Goal: Task Accomplishment & Management: Manage account settings

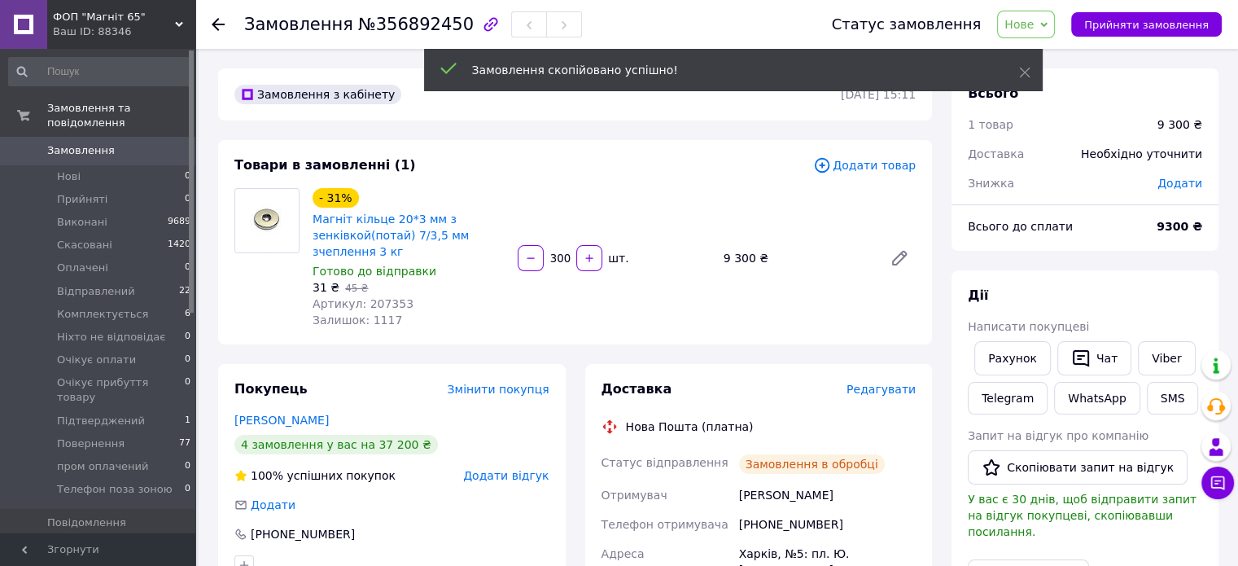
click at [874, 166] on span "Додати товар" at bounding box center [864, 165] width 103 height 18
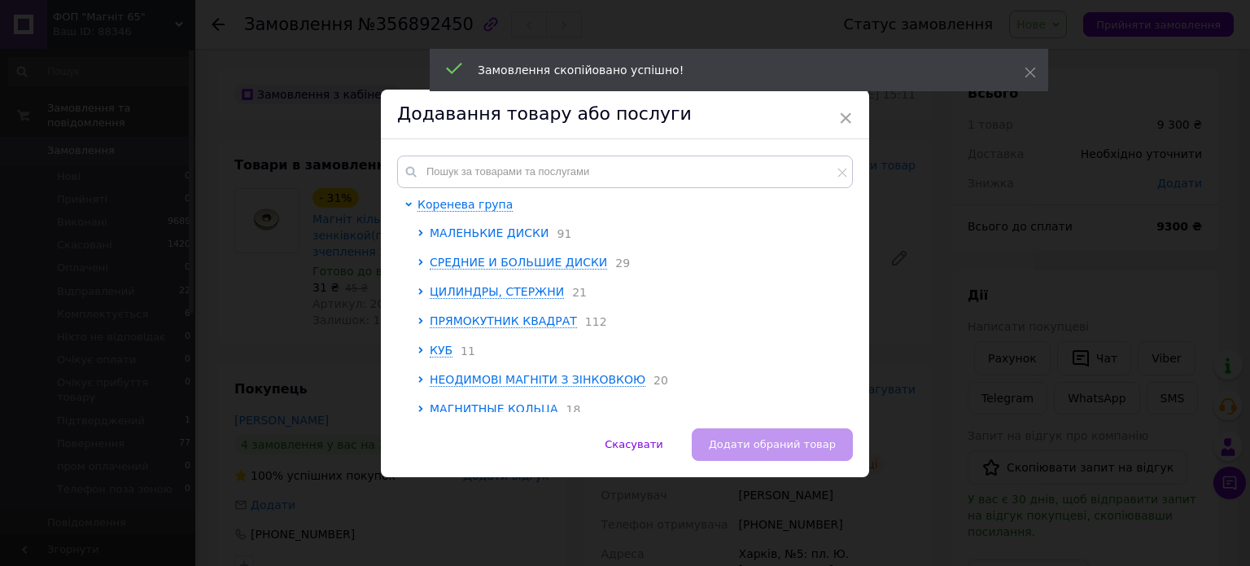
click at [513, 231] on span "МАЛЕНЬКИЕ ДИСКИ" at bounding box center [489, 232] width 119 height 13
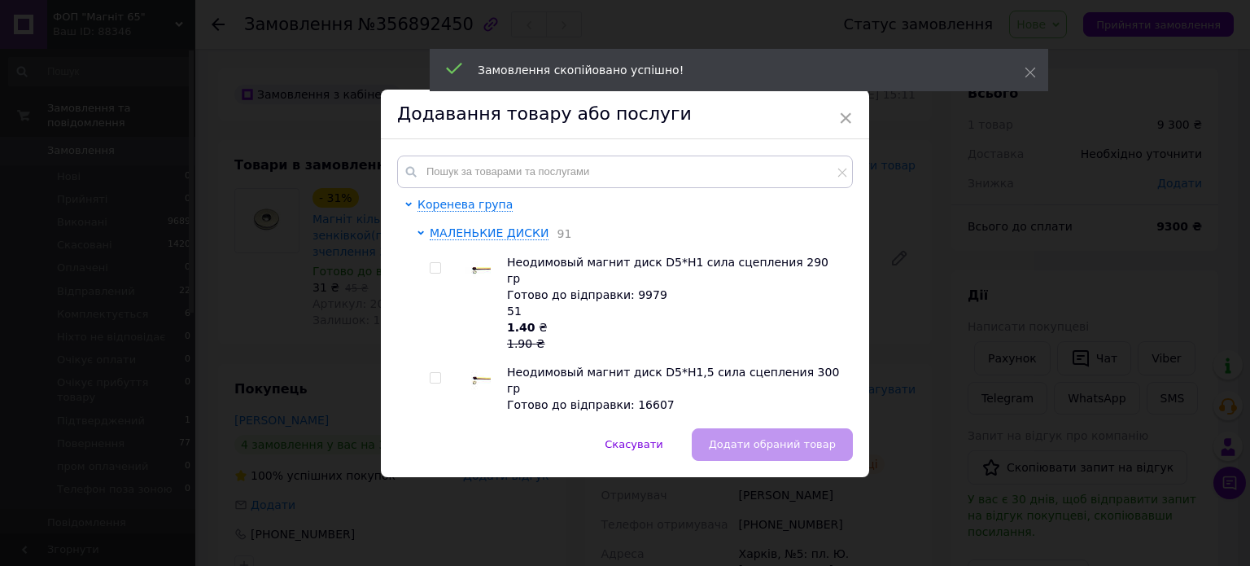
click at [430, 272] on input "checkbox" at bounding box center [435, 268] width 11 height 11
checkbox input "true"
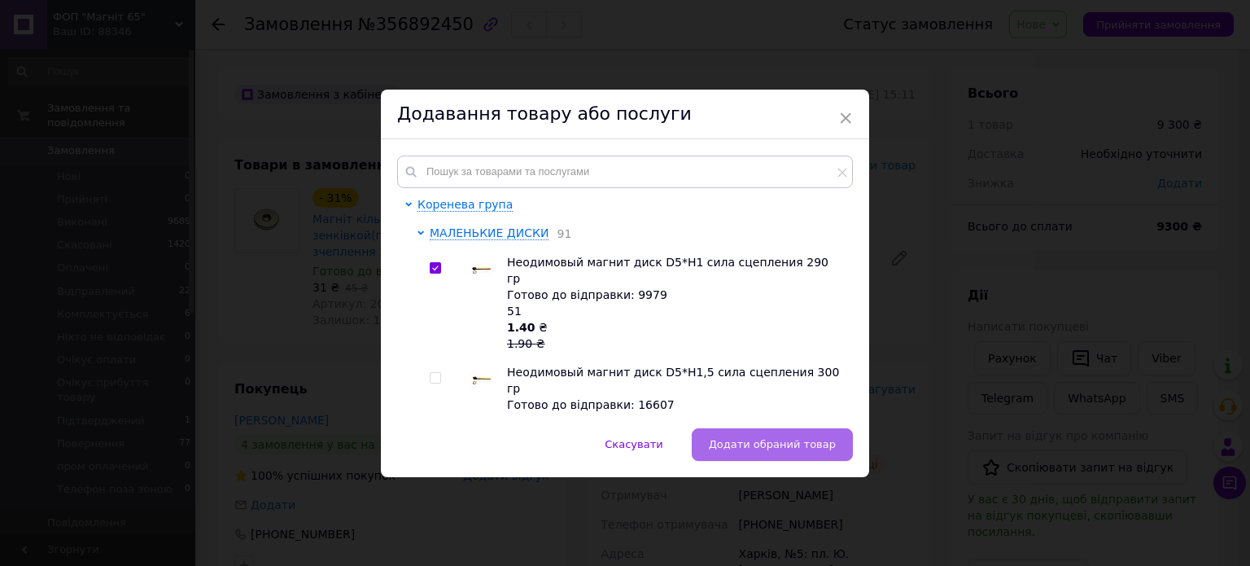
click at [750, 428] on button "Додати обраний товар" at bounding box center [772, 444] width 161 height 33
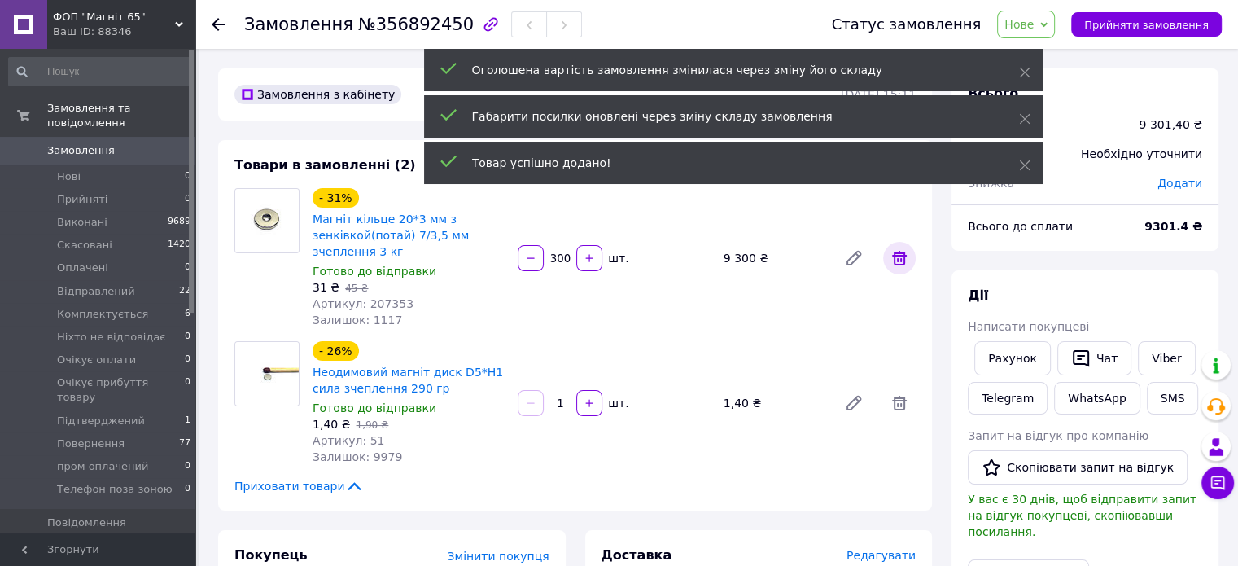
click at [899, 261] on icon at bounding box center [900, 258] width 20 height 20
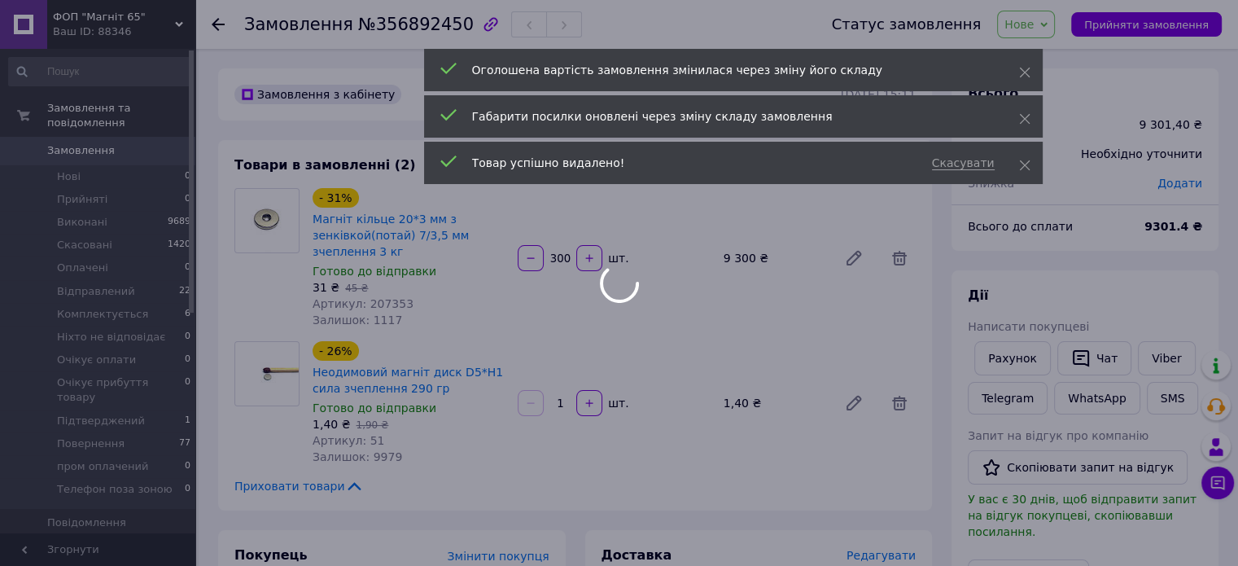
type input "1"
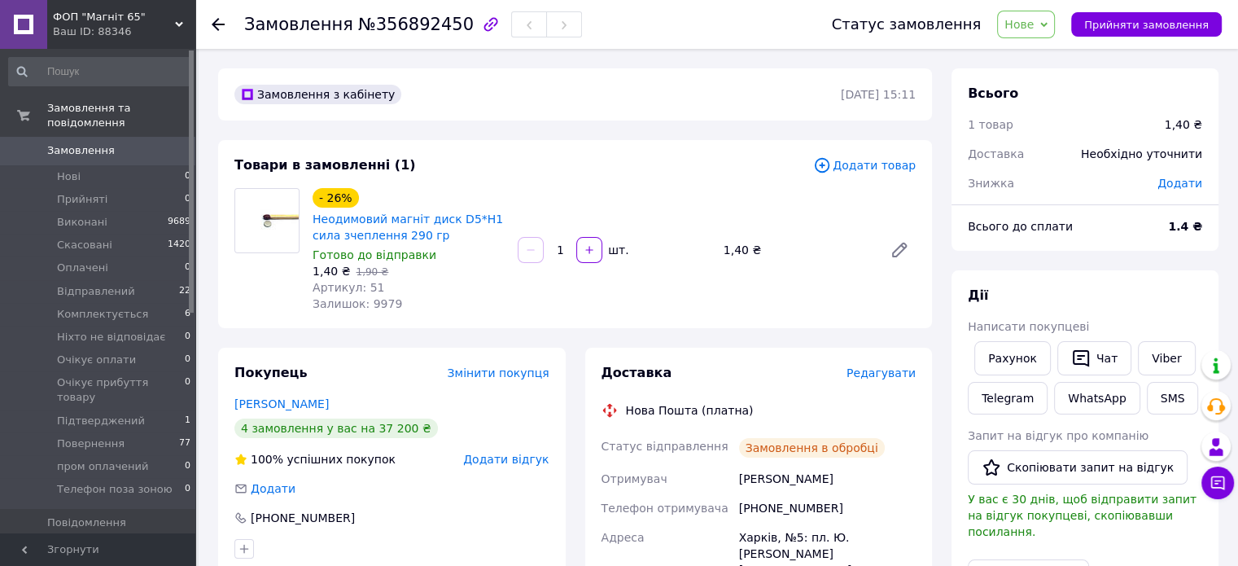
click at [872, 162] on span "Додати товар" at bounding box center [864, 165] width 103 height 18
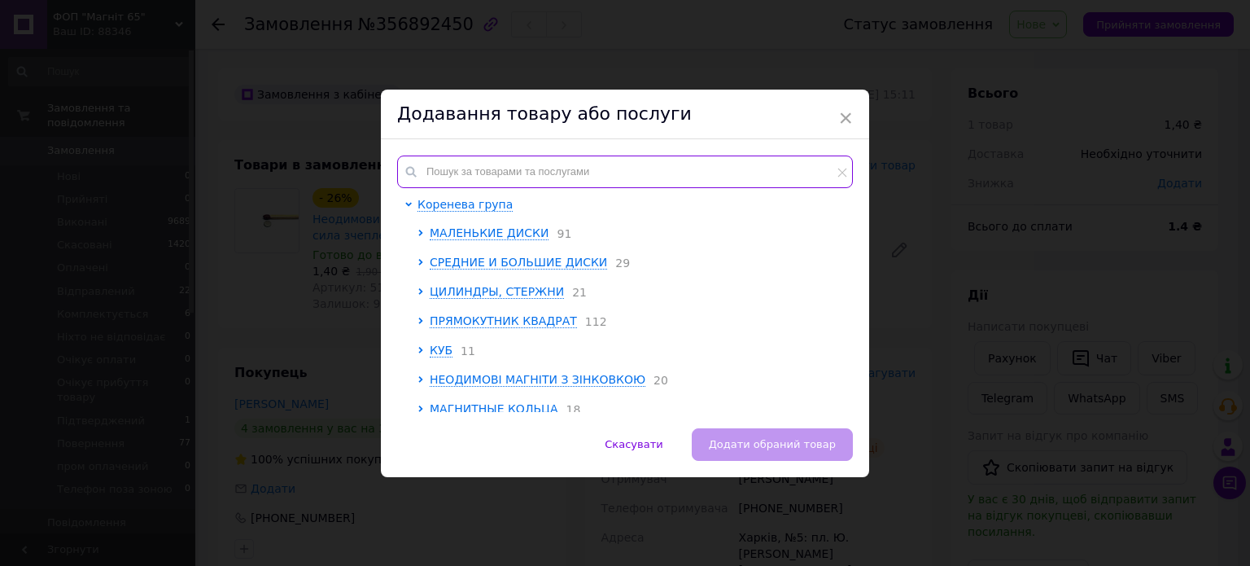
click at [469, 164] on input "text" at bounding box center [625, 171] width 456 height 33
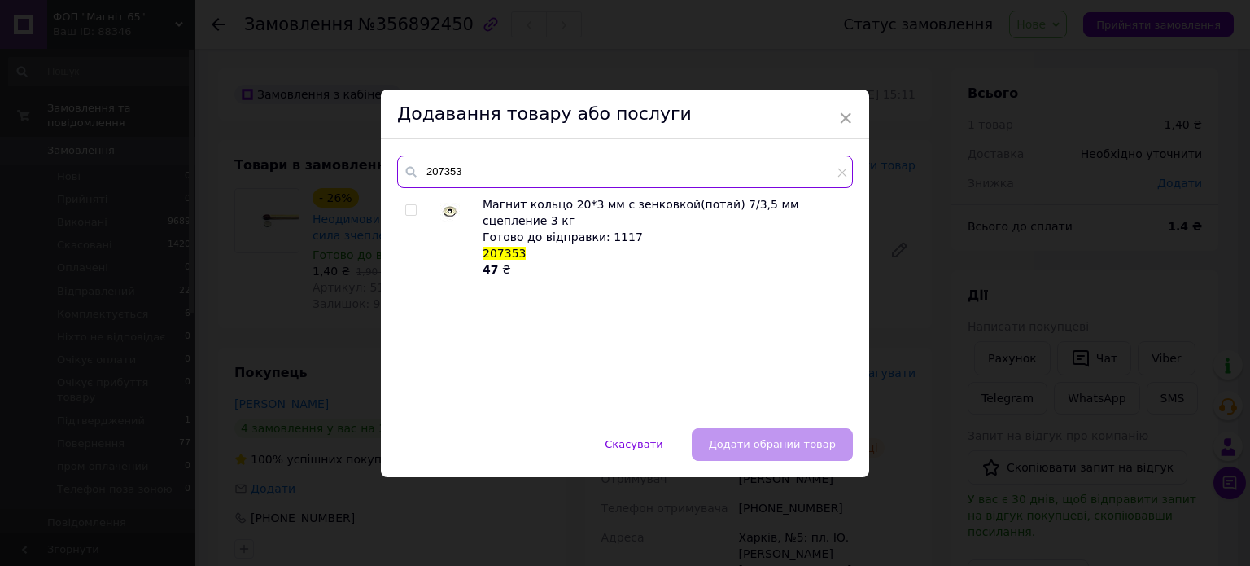
type input "207353"
click at [408, 211] on input "checkbox" at bounding box center [410, 210] width 11 height 11
checkbox input "true"
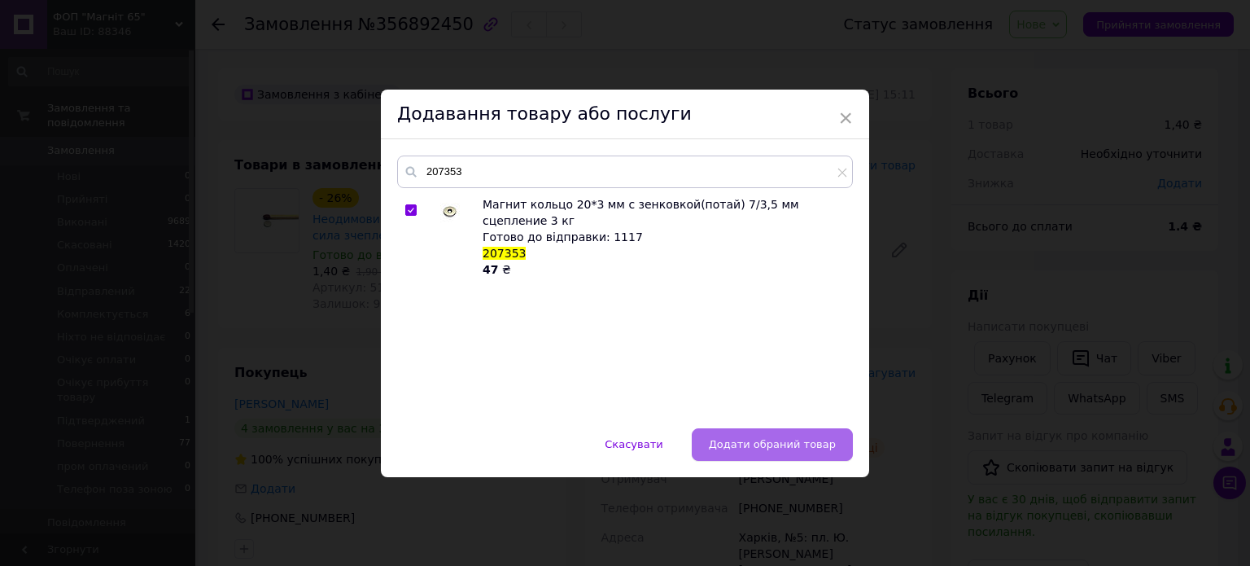
click at [737, 431] on button "Додати обраний товар" at bounding box center [772, 444] width 161 height 33
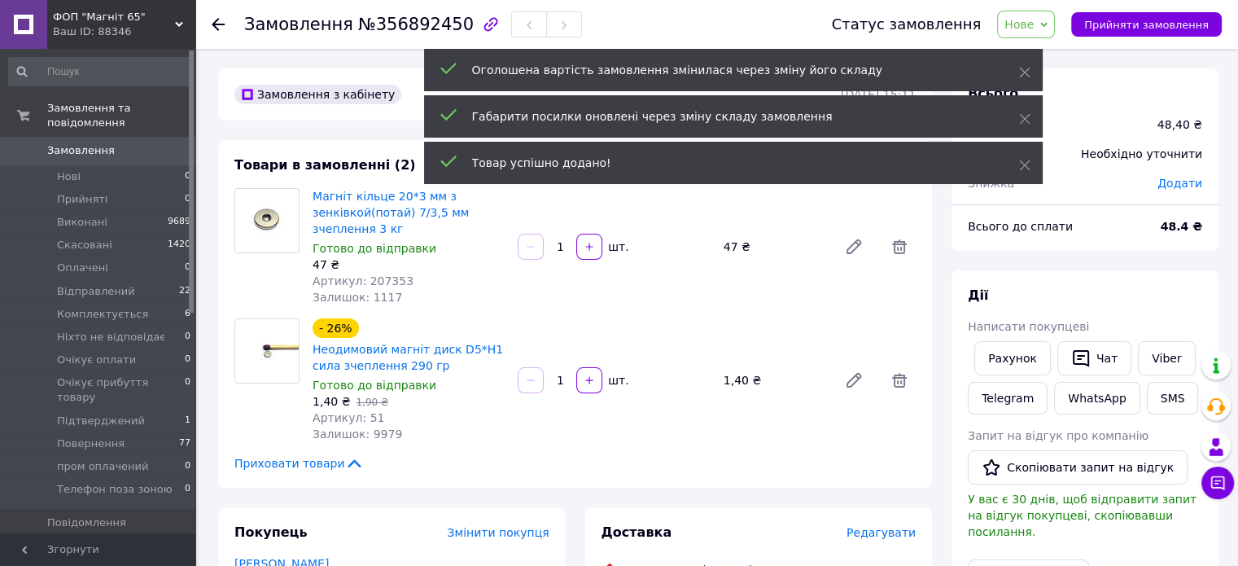
drag, startPoint x: 566, startPoint y: 250, endPoint x: 556, endPoint y: 250, distance: 10.6
click at [556, 250] on input "1" at bounding box center [560, 247] width 26 height 12
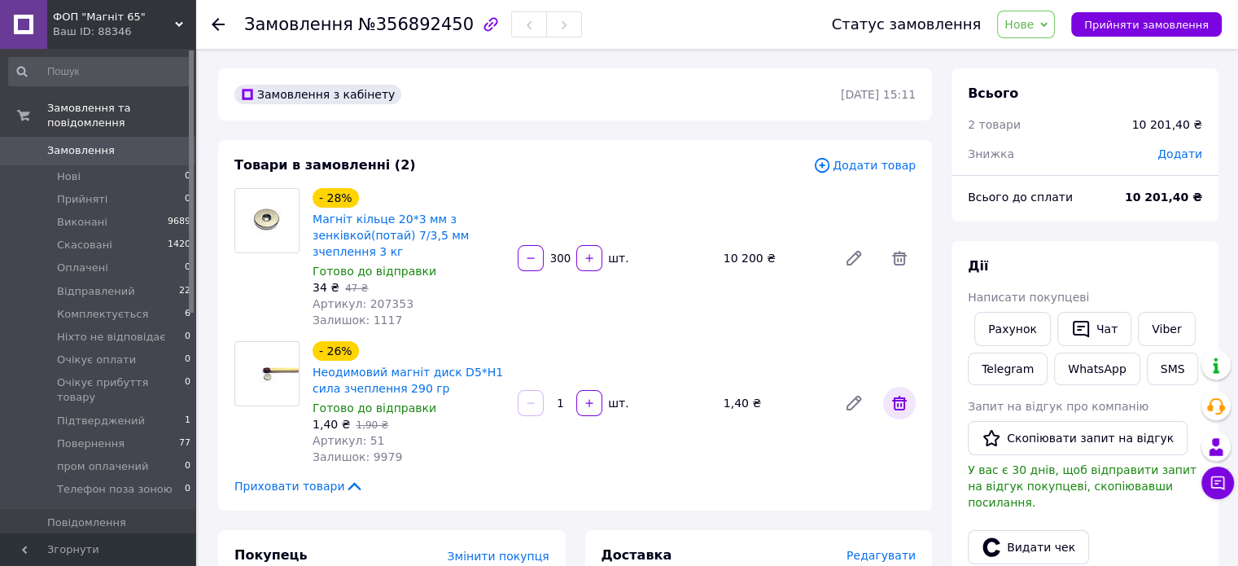
type input "300"
click at [903, 402] on icon at bounding box center [899, 403] width 15 height 15
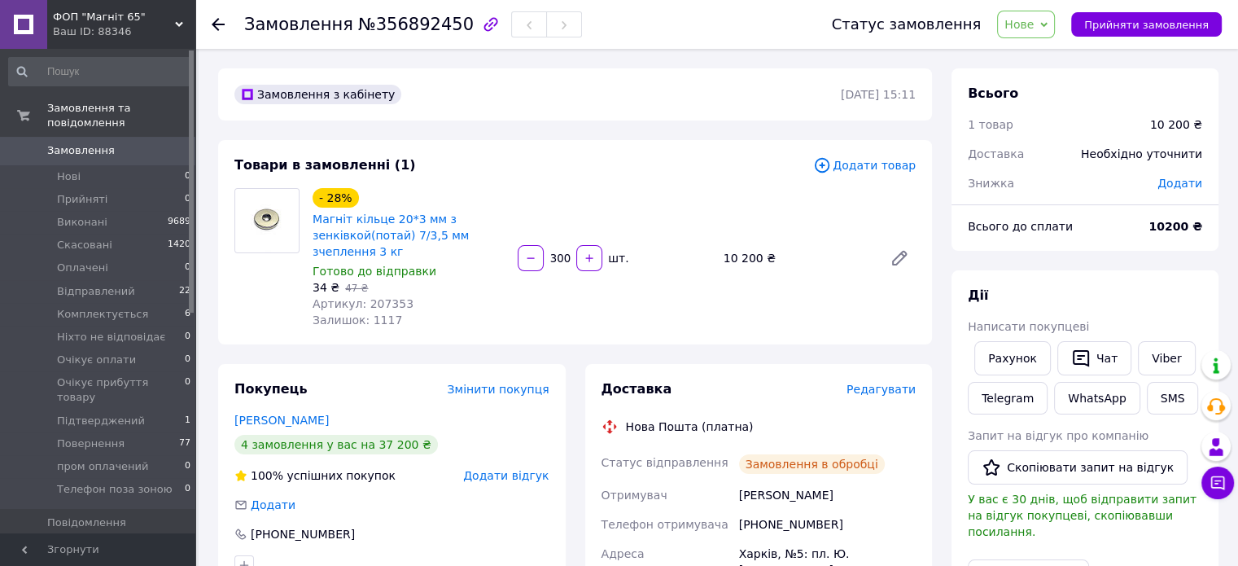
click at [1185, 185] on span "Додати" at bounding box center [1179, 183] width 45 height 13
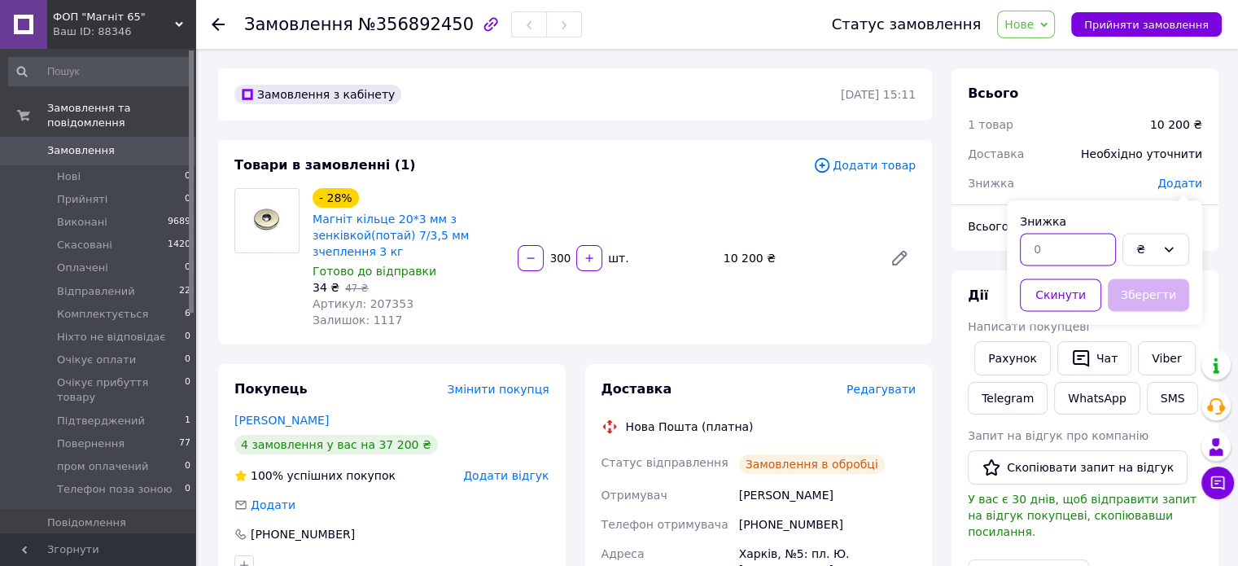
click at [1066, 246] on input "text" at bounding box center [1068, 249] width 96 height 33
type input "150"
drag, startPoint x: 1152, startPoint y: 301, endPoint x: 1100, endPoint y: 294, distance: 52.6
click at [1152, 302] on button "Зберегти" at bounding box center [1148, 294] width 81 height 33
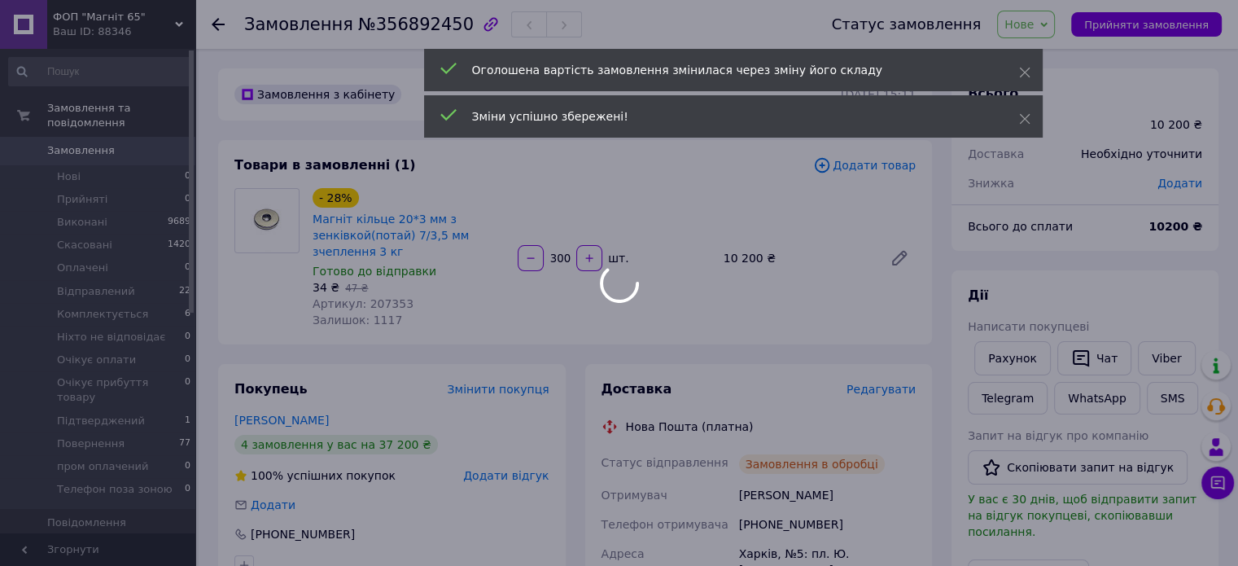
scroll to position [16, 0]
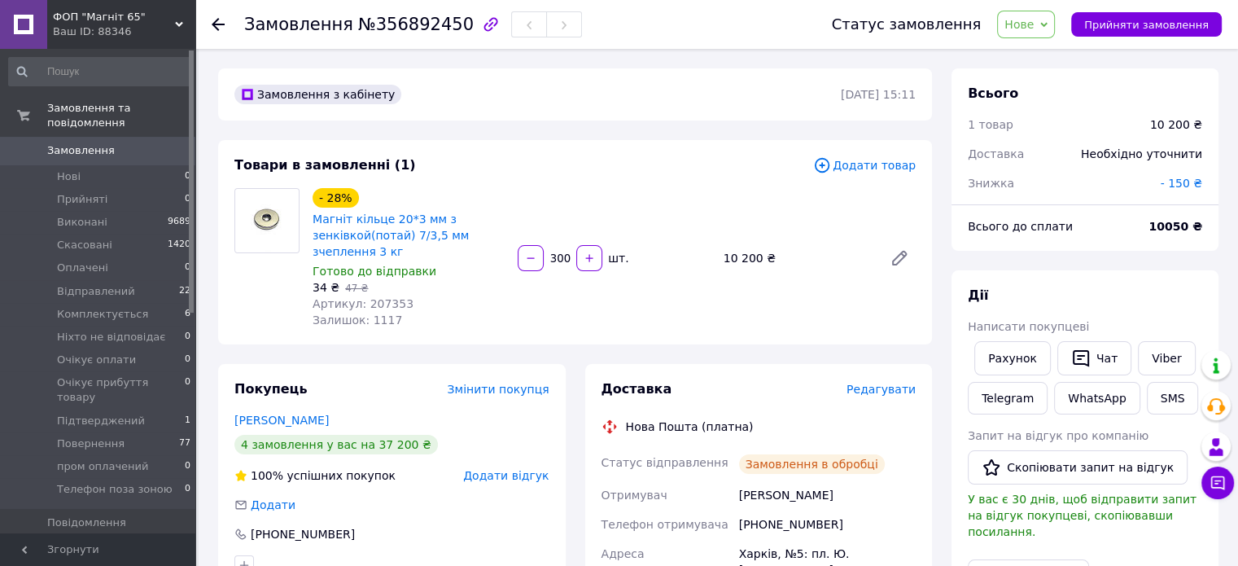
click at [1034, 18] on span "Нове" at bounding box center [1018, 24] width 29 height 13
click at [1059, 169] on li "Комплектується" at bounding box center [1072, 179] width 149 height 24
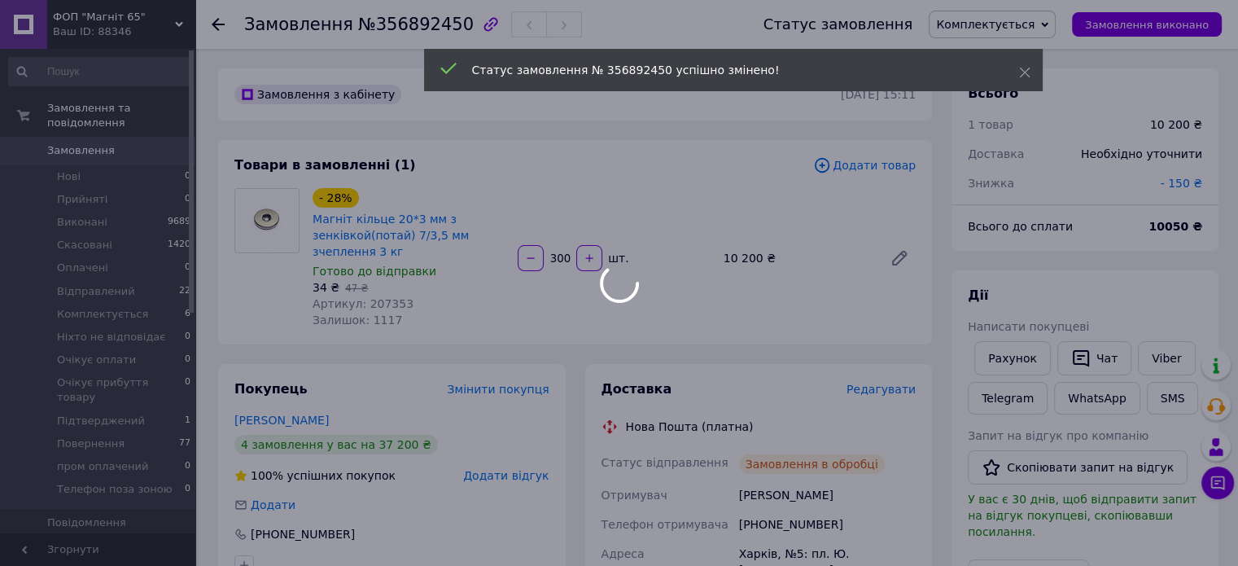
scroll to position [55, 0]
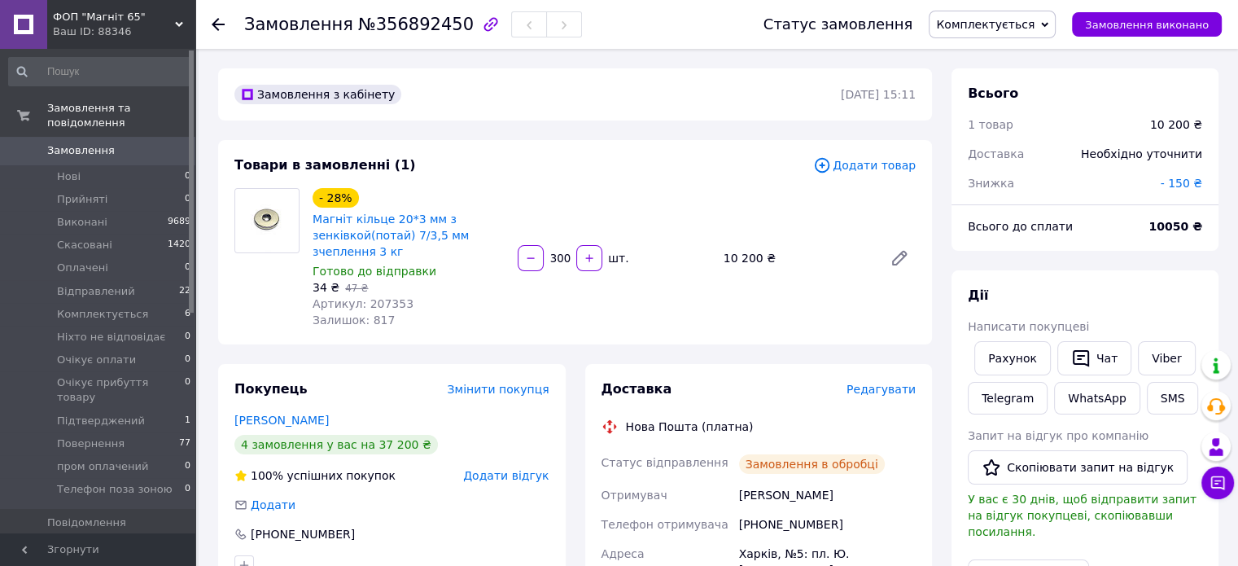
click at [402, 25] on span "№356892450" at bounding box center [416, 25] width 116 height 20
copy span "356892450"
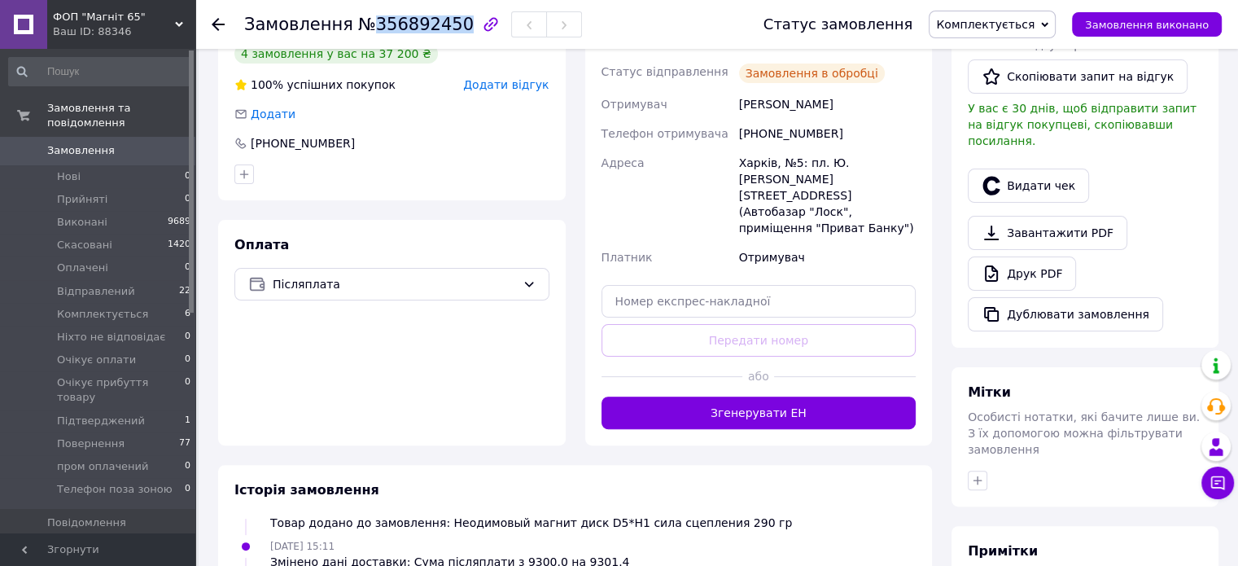
scroll to position [407, 0]
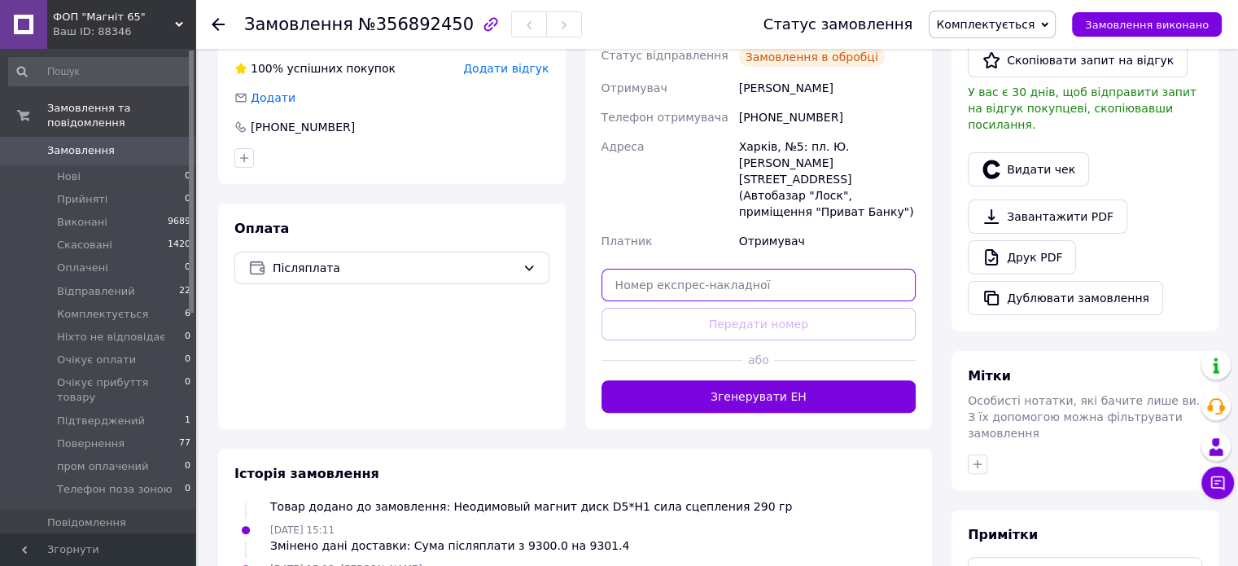
paste input "20451225139845"
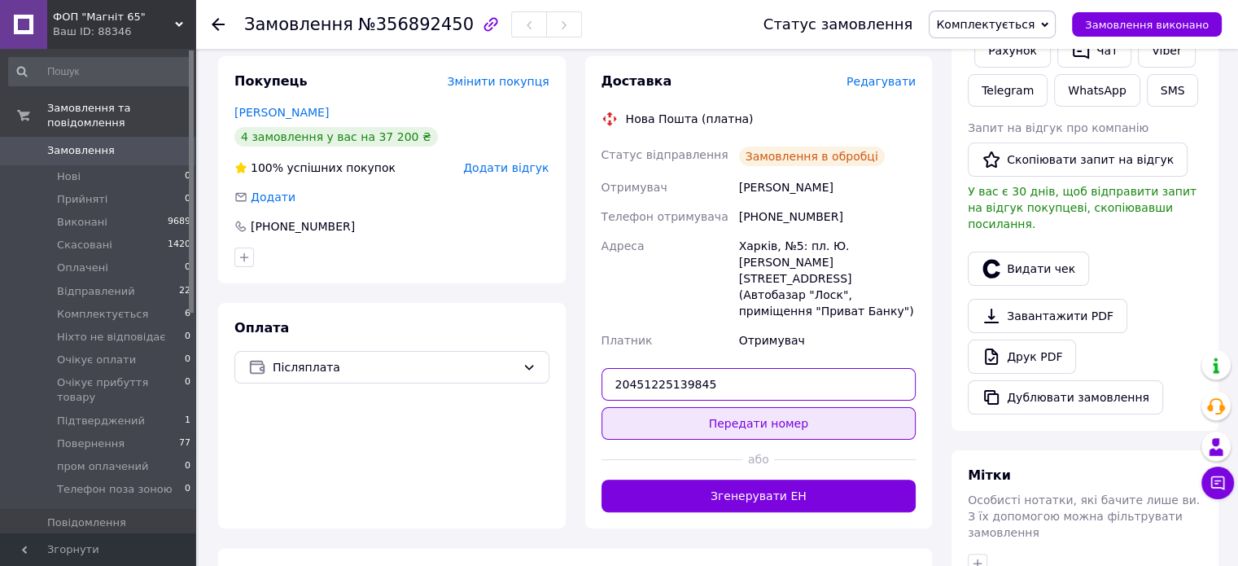
scroll to position [244, 0]
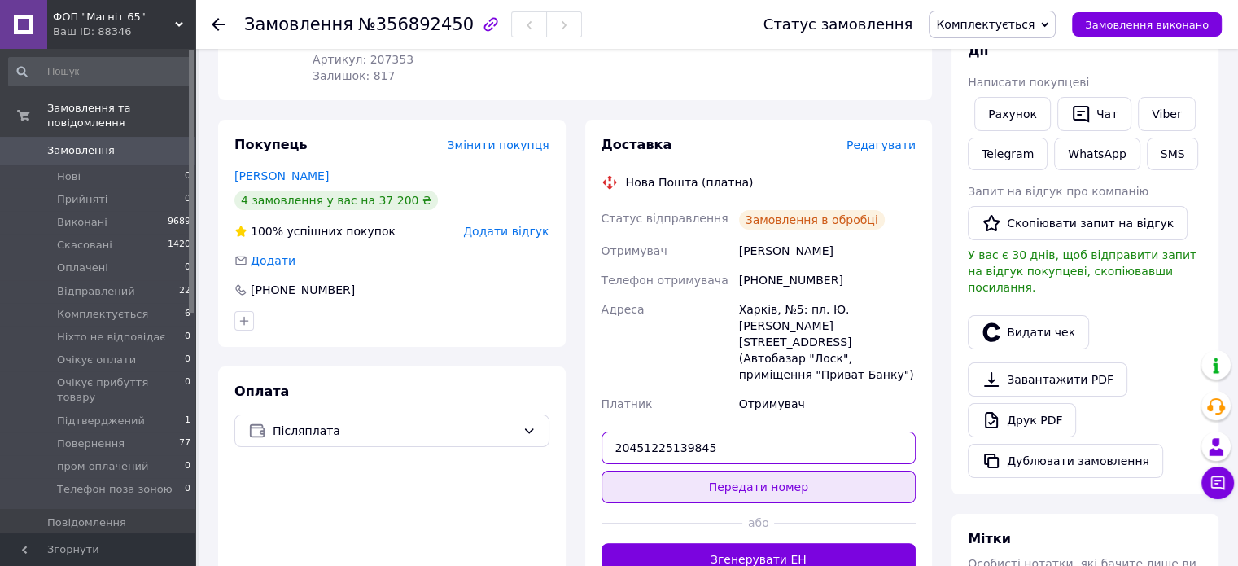
type input "20451225139845"
click at [785, 470] on button "Передати номер" at bounding box center [758, 486] width 315 height 33
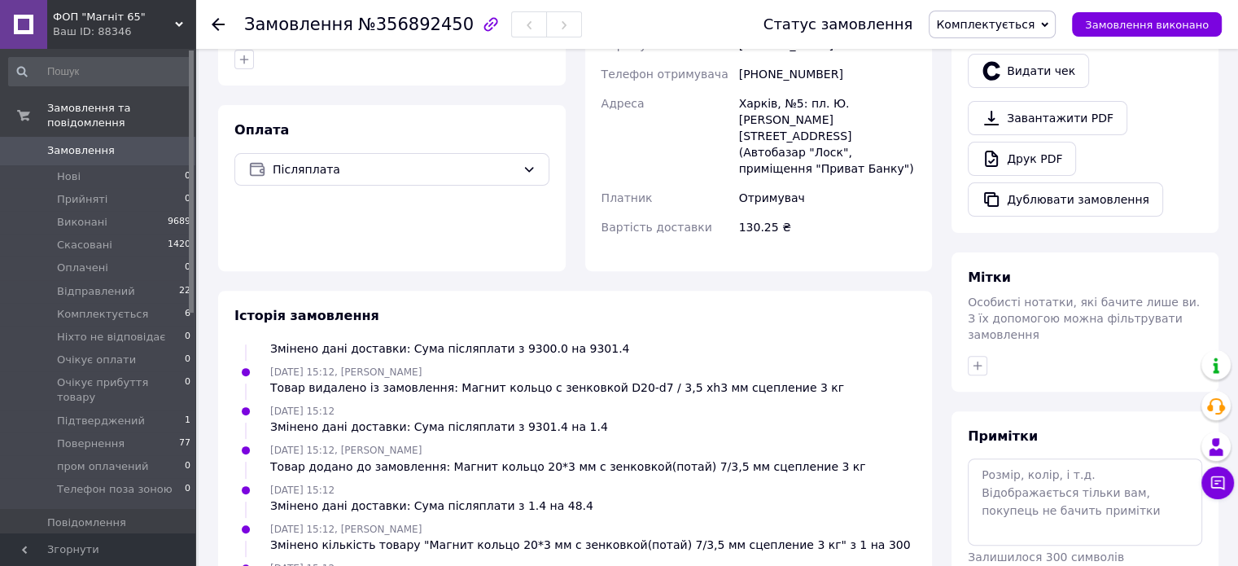
scroll to position [570, 0]
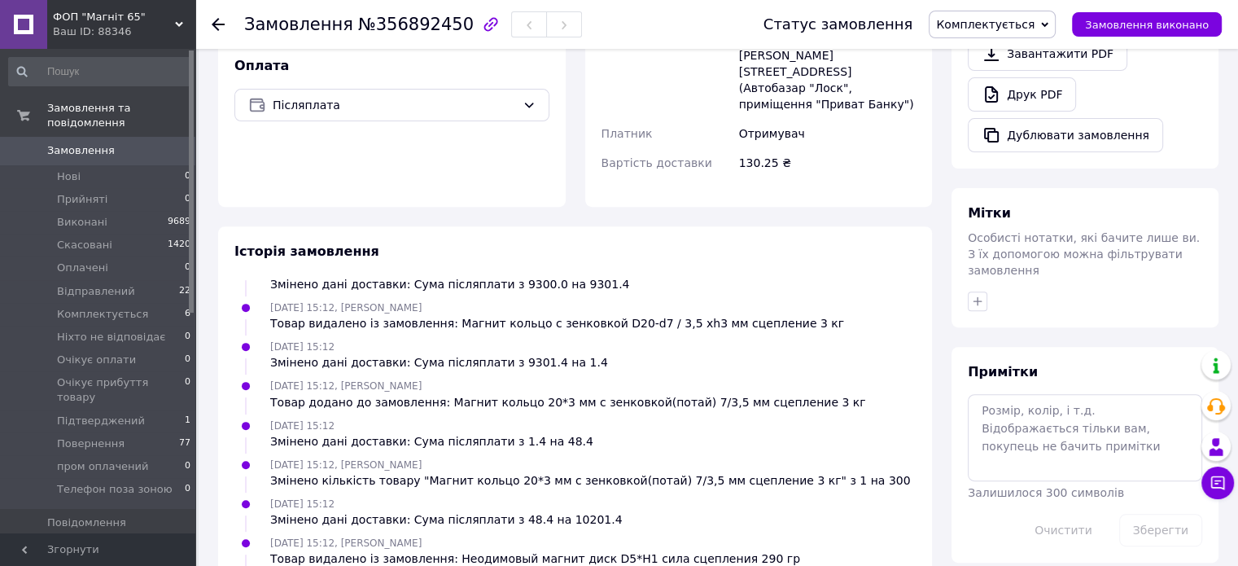
click at [1008, 231] on span "Особисті нотатки, які бачите лише ви. З їх допомогою можна фільтрувати замовлен…" at bounding box center [1084, 254] width 232 height 46
click at [1006, 394] on textarea at bounding box center [1085, 437] width 234 height 86
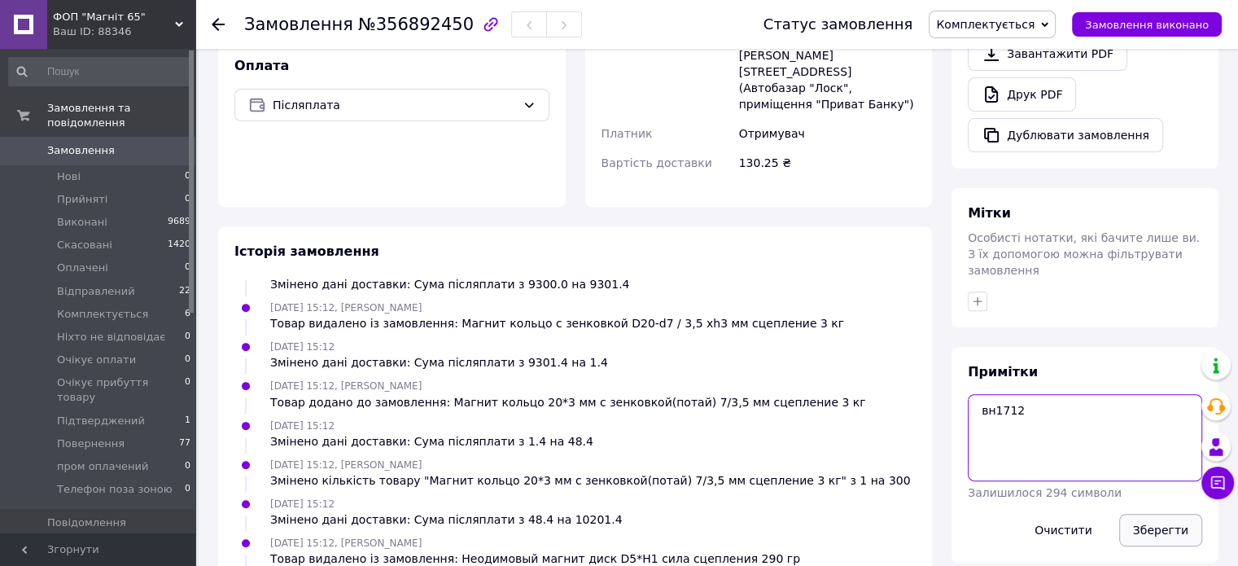
type textarea "вн1712"
click at [1156, 514] on button "Зберегти" at bounding box center [1160, 530] width 83 height 33
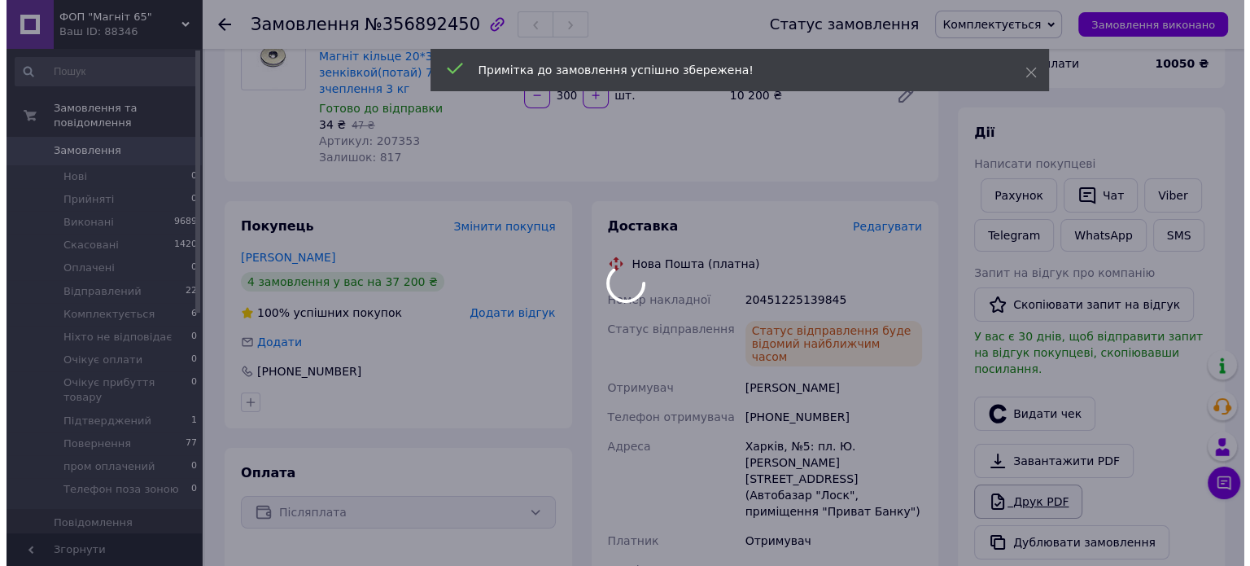
scroll to position [134, 0]
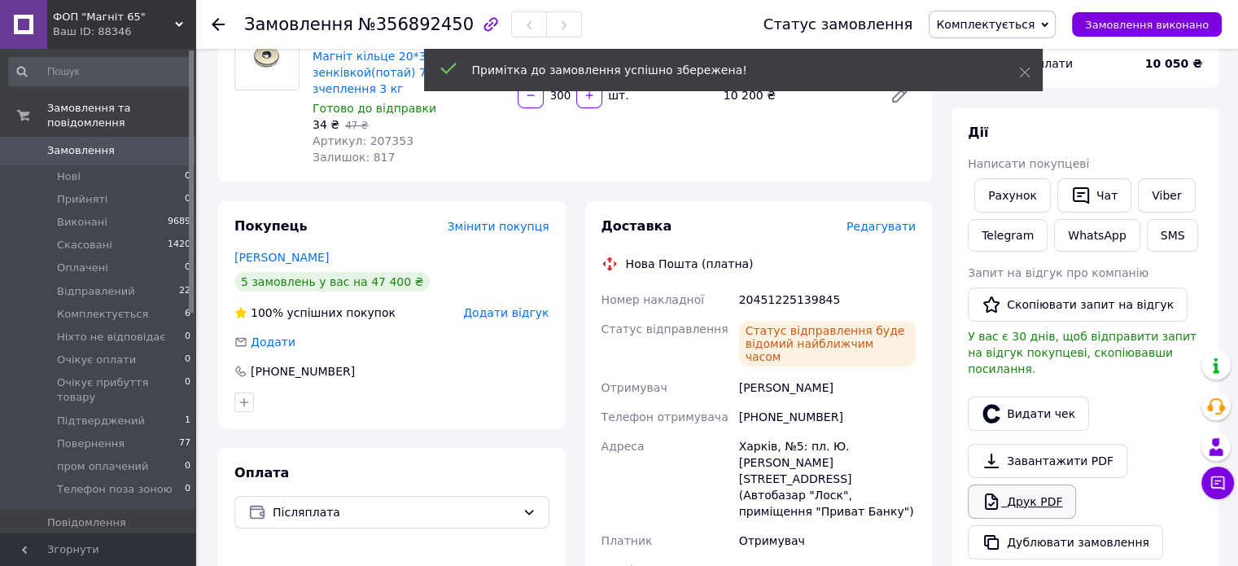
click at [1045, 484] on link "Друк PDF" at bounding box center [1022, 501] width 108 height 34
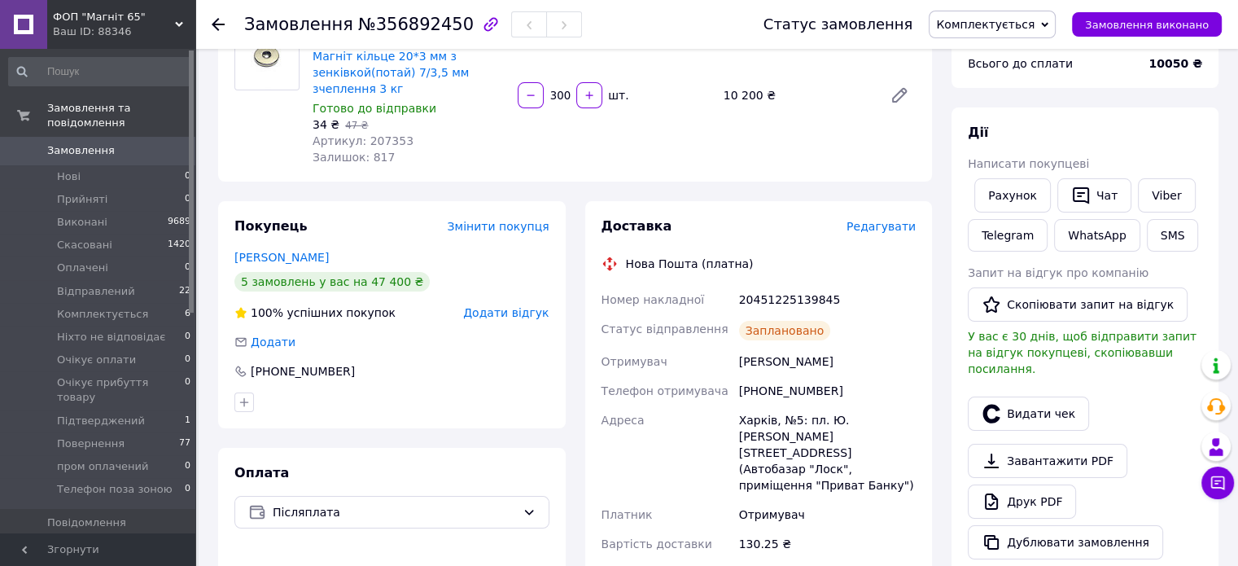
click at [791, 392] on div "[PHONE_NUMBER]" at bounding box center [827, 390] width 183 height 29
copy div "380933509365"
click at [391, 33] on span "№356892450" at bounding box center [416, 25] width 116 height 20
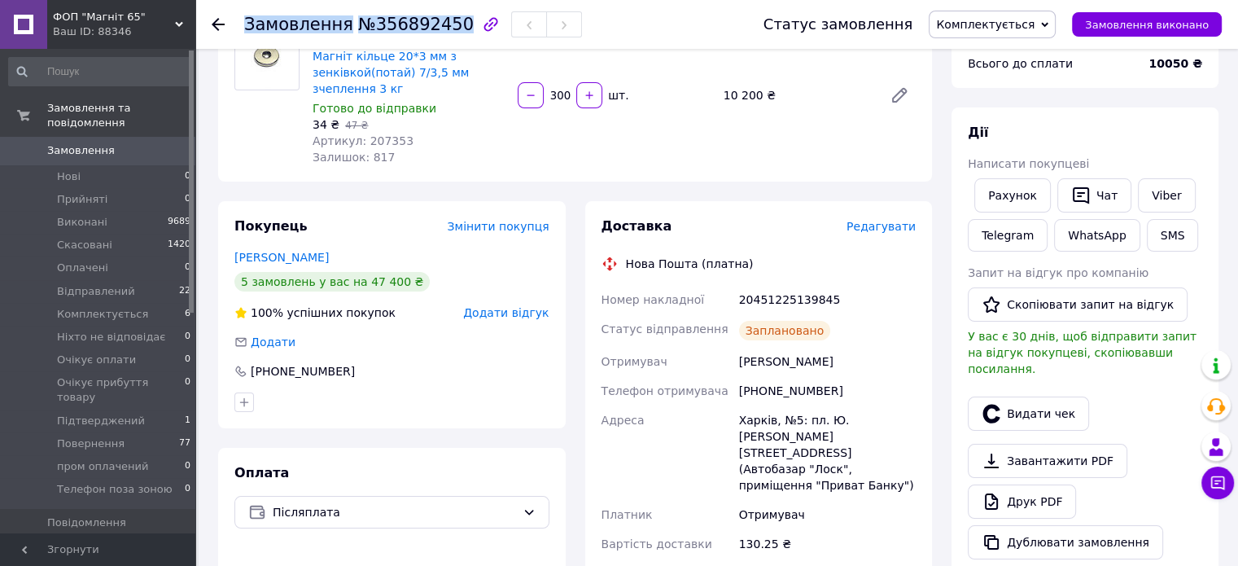
click at [391, 32] on span "№356892450" at bounding box center [416, 25] width 116 height 20
copy h1 "Замовлення №356892450"
click at [790, 300] on div "20451225139845" at bounding box center [827, 299] width 183 height 29
copy div "20451225139845"
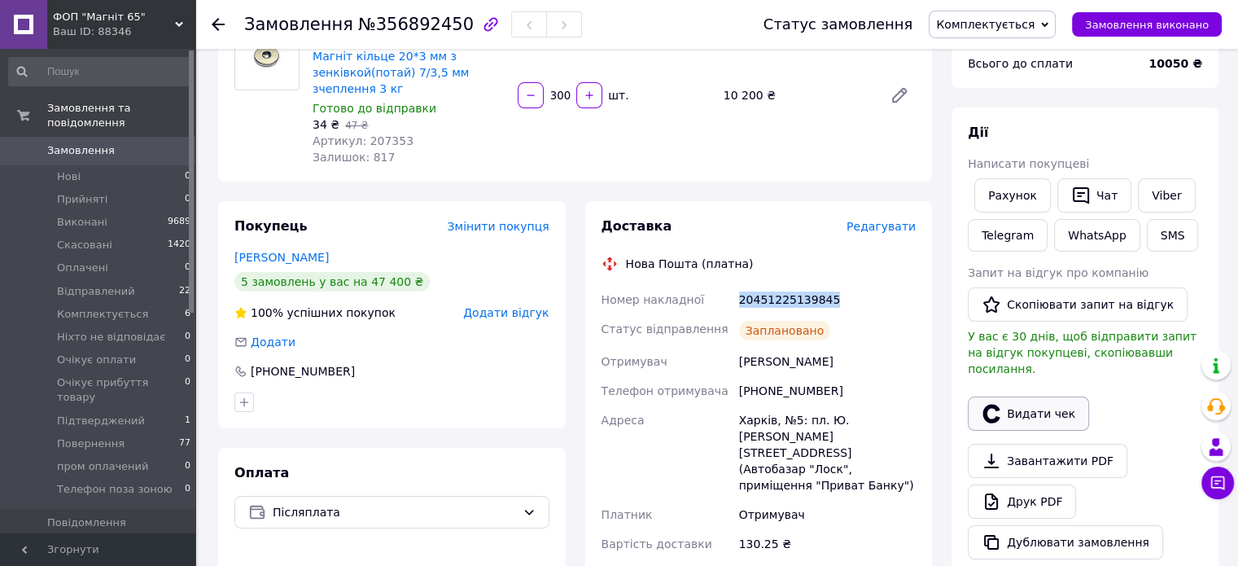
click at [1021, 396] on button "Видати чек" at bounding box center [1028, 413] width 121 height 34
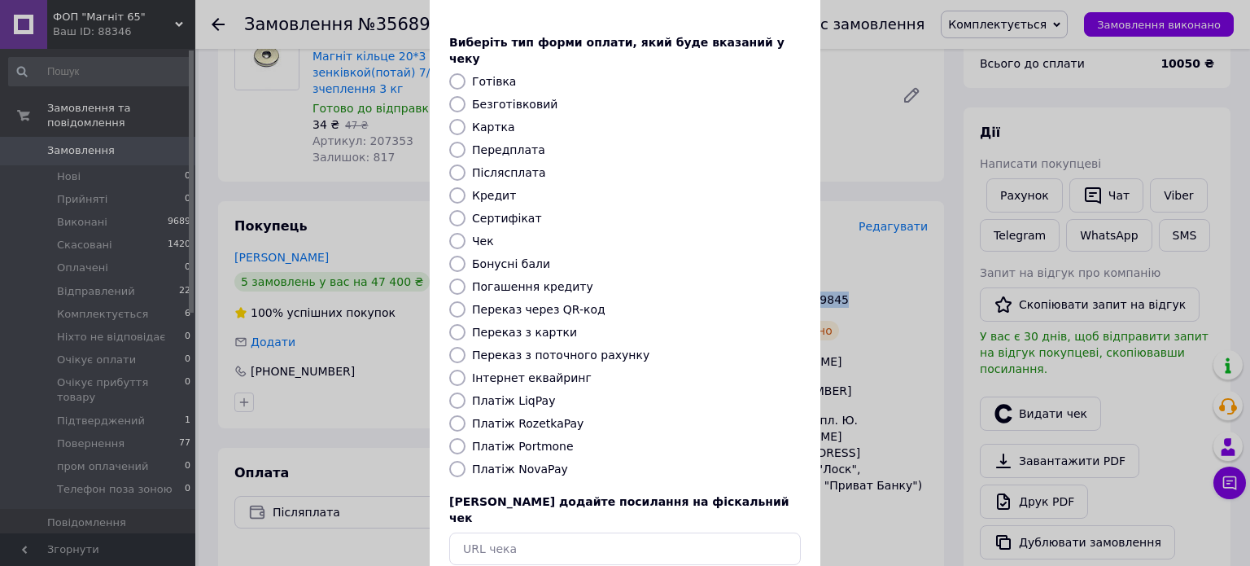
scroll to position [133, 0]
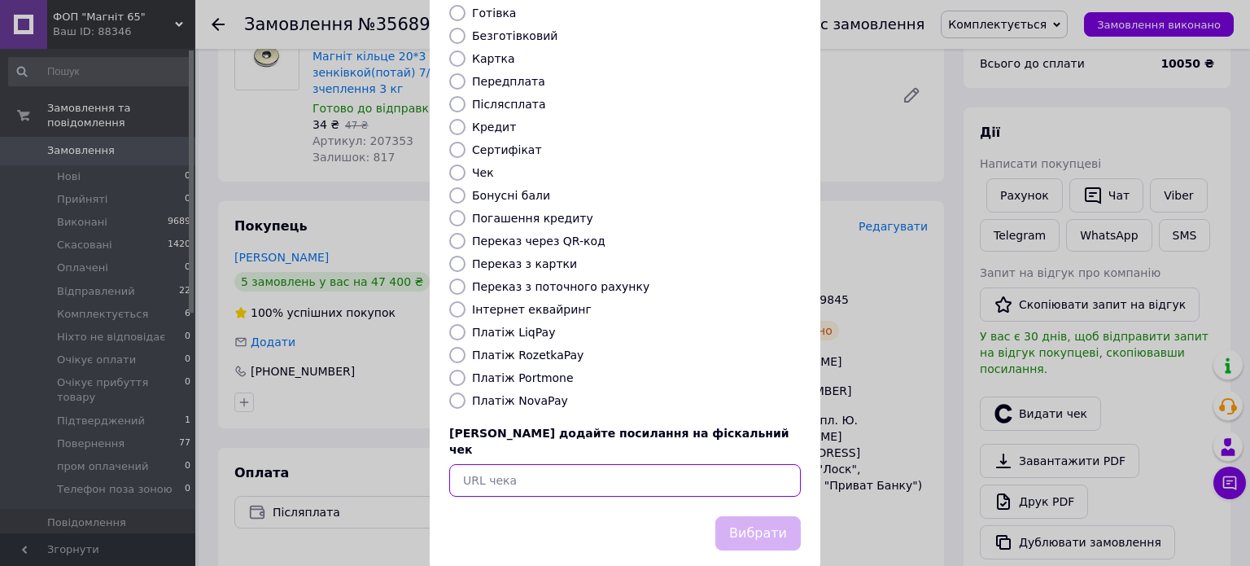
paste input "[URL][DOMAIN_NAME]"
type input "[URL][DOMAIN_NAME]"
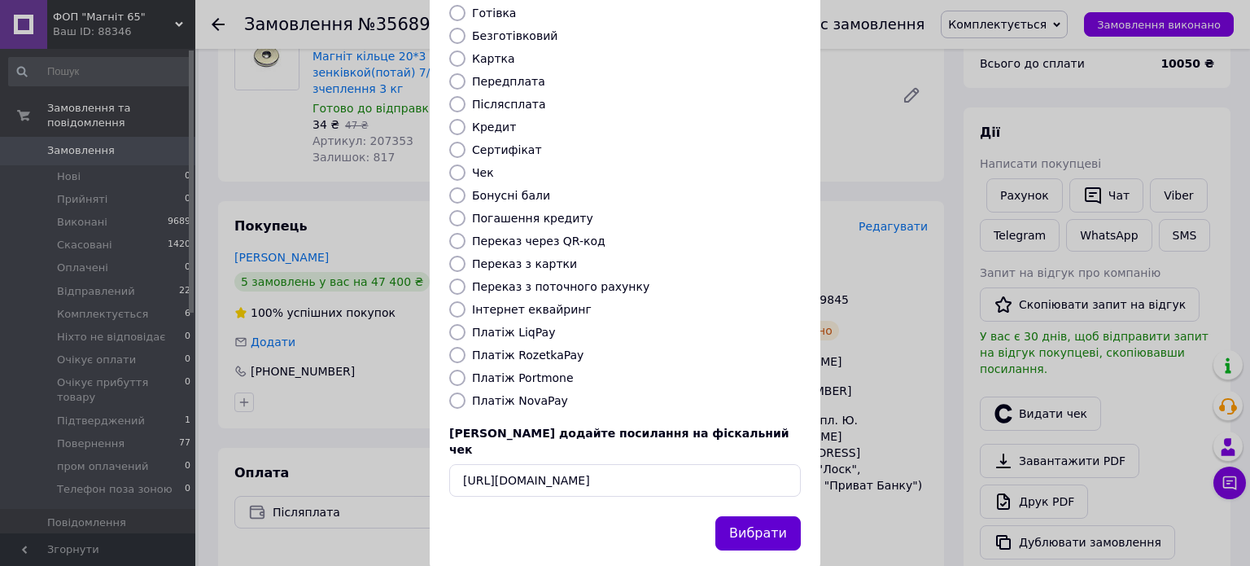
click at [733, 516] on button "Вибрати" at bounding box center [757, 533] width 85 height 35
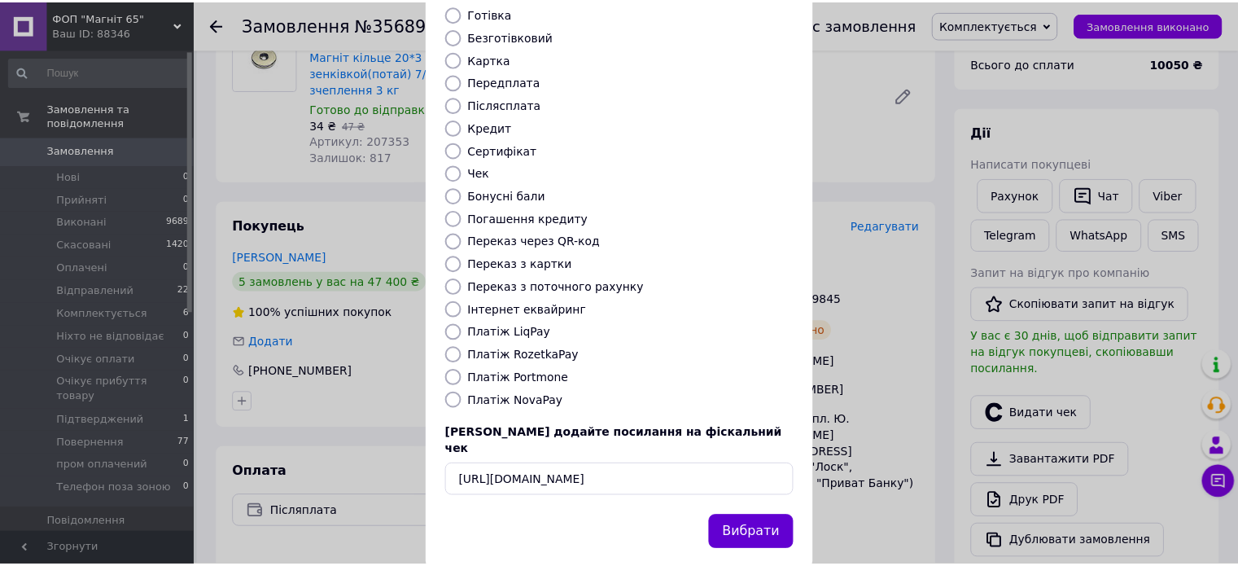
scroll to position [0, 0]
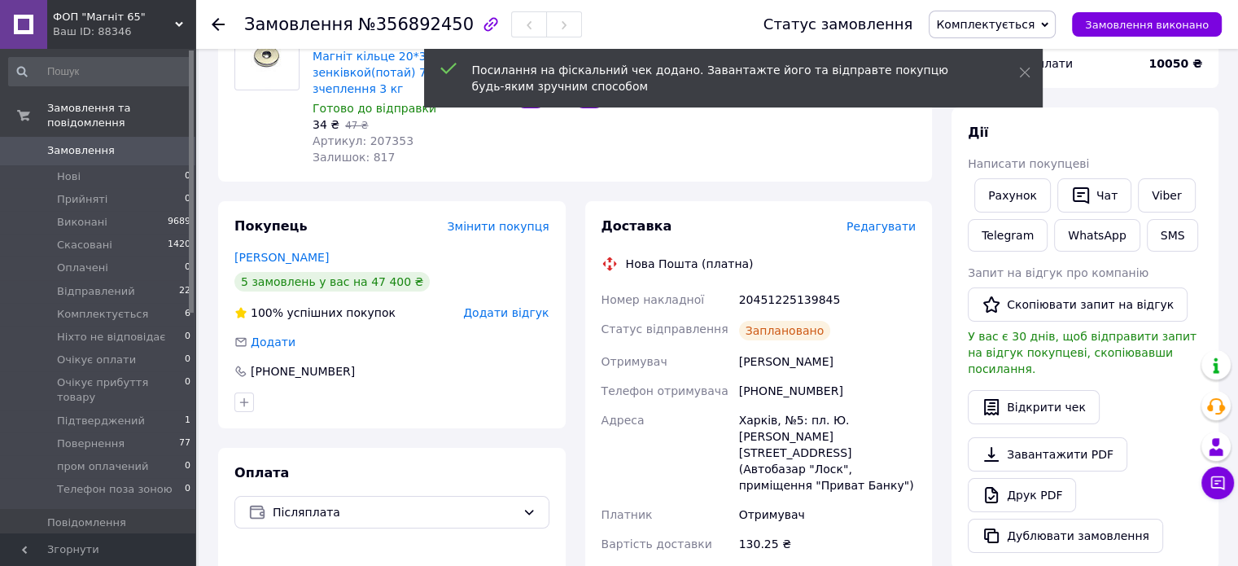
click at [83, 143] on span "Замовлення" at bounding box center [81, 150] width 68 height 15
